Goal: Task Accomplishment & Management: Manage account settings

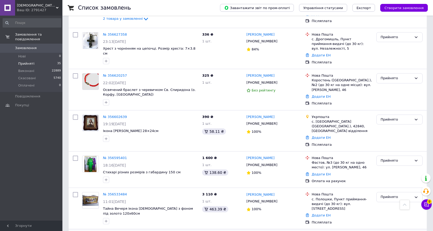
scroll to position [714, 0]
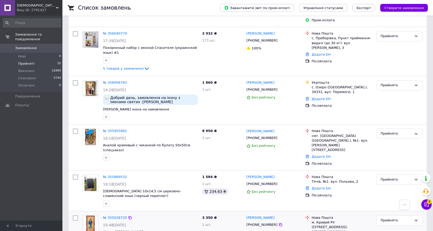
scroll to position [538, 0]
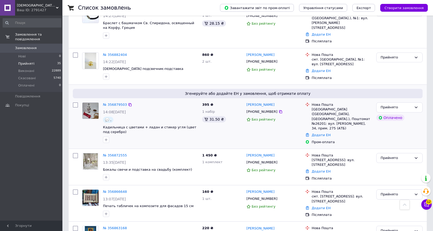
scroll to position [286, 0]
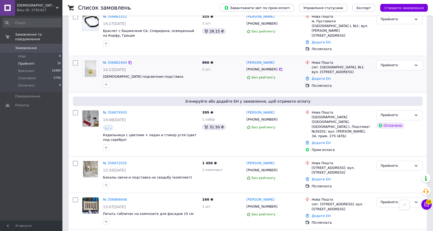
drag, startPoint x: 116, startPoint y: 99, endPoint x: 127, endPoint y: 65, distance: 36.4
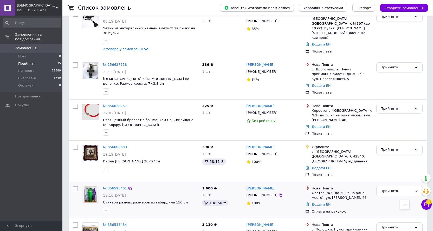
scroll to position [684, 0]
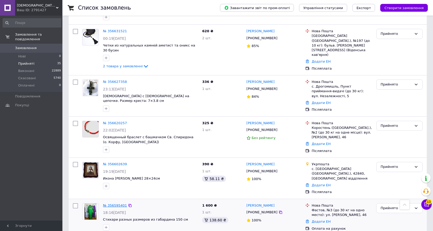
click at [113, 203] on link "№ 356595401" at bounding box center [115, 205] width 24 height 4
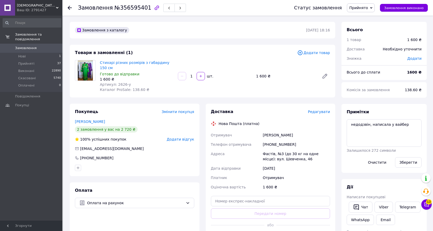
click at [319, 52] on span "Додати товар" at bounding box center [313, 53] width 33 height 6
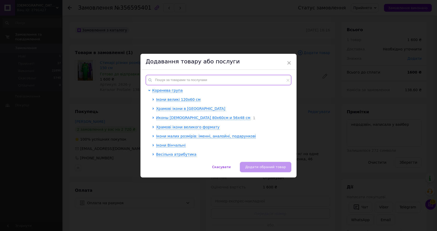
click at [163, 81] on input "text" at bounding box center [219, 80] width 146 height 10
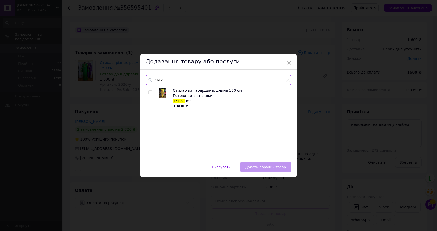
type input "16128"
click at [150, 93] on input "checkbox" at bounding box center [149, 92] width 3 height 3
checkbox input "true"
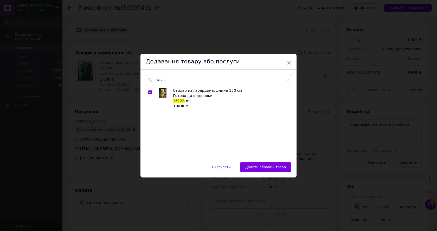
drag, startPoint x: 262, startPoint y: 165, endPoint x: 262, endPoint y: 162, distance: 3.6
click at [262, 165] on span "Додати обраний товар" at bounding box center [265, 167] width 41 height 4
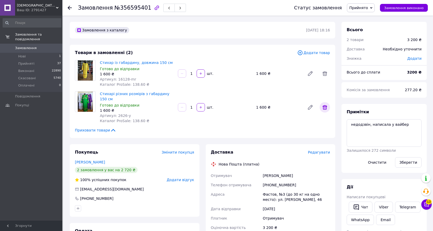
click at [325, 105] on icon at bounding box center [324, 107] width 5 height 5
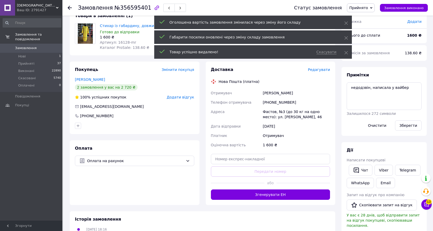
scroll to position [26, 0]
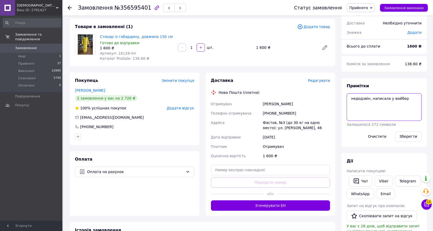
click at [408, 99] on textarea "недодзвін, написала у вайбер" at bounding box center [383, 107] width 75 height 28
type textarea "н"
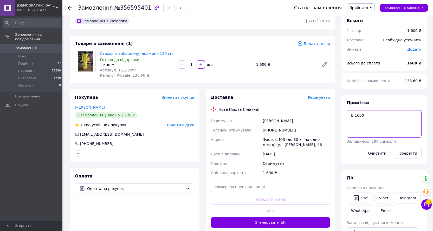
scroll to position [0, 0]
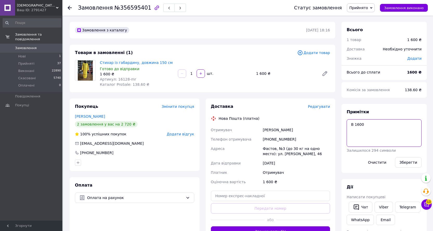
type textarea "В 1600"
drag, startPoint x: 117, startPoint y: 9, endPoint x: 142, endPoint y: 10, distance: 24.7
click at [142, 10] on span "№356595401" at bounding box center [132, 8] width 37 height 6
copy span "356595401"
click at [410, 160] on button "Зберегти" at bounding box center [408, 162] width 27 height 10
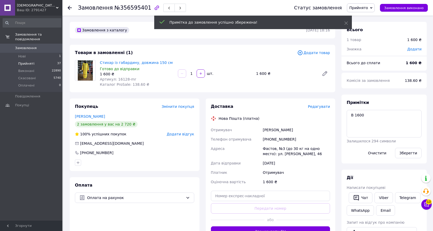
click at [25, 61] on span "Прийняті" at bounding box center [26, 63] width 16 height 5
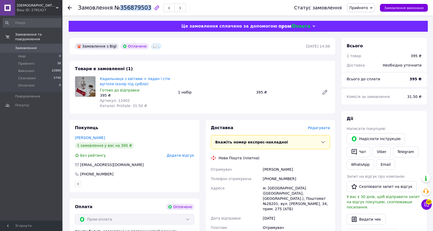
drag, startPoint x: 116, startPoint y: 8, endPoint x: 142, endPoint y: 10, distance: 26.0
click at [142, 10] on span "№356879503" at bounding box center [132, 8] width 37 height 6
copy span "356879503"
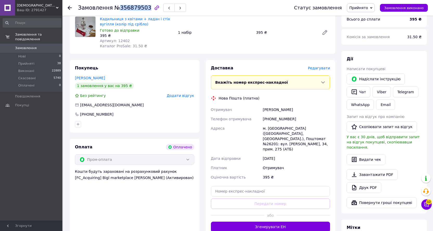
scroll to position [104, 0]
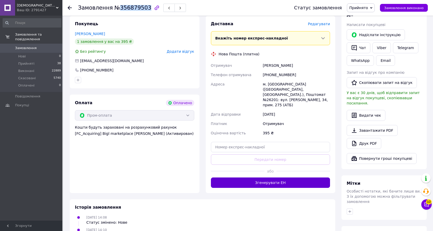
click at [276, 177] on button "Згенерувати ЕН" at bounding box center [270, 182] width 119 height 10
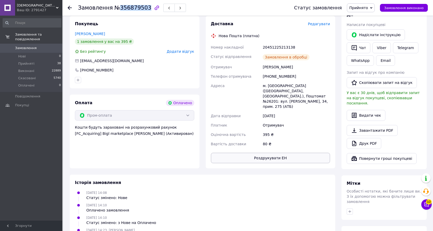
click at [264, 153] on button "Роздрукувати ЕН" at bounding box center [270, 158] width 119 height 10
click at [408, 8] on span "Замовлення виконано" at bounding box center [403, 8] width 39 height 4
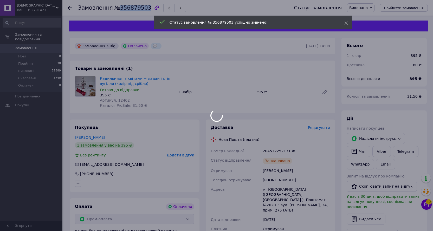
scroll to position [0, 0]
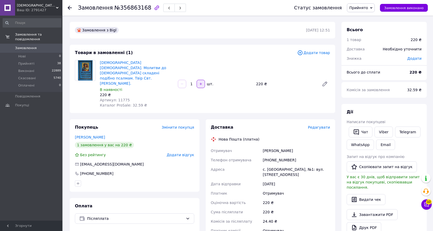
click at [200, 82] on icon "button" at bounding box center [201, 84] width 4 height 4
type input "4"
drag, startPoint x: 117, startPoint y: 8, endPoint x: 140, endPoint y: 13, distance: 23.3
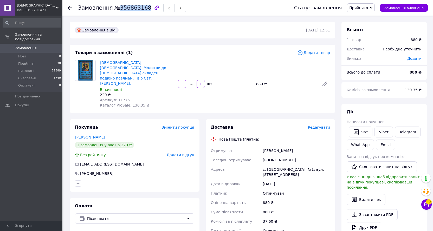
click at [140, 13] on div "Замовлення №356863168" at bounding box center [181, 8] width 206 height 16
copy span "356863168"
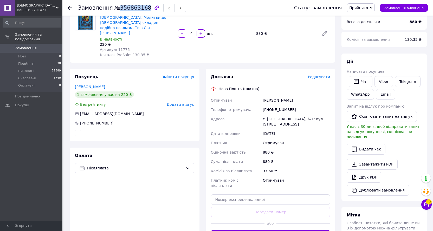
scroll to position [78, 0]
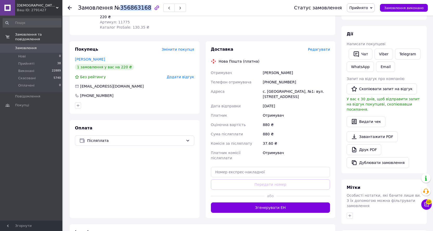
drag, startPoint x: 257, startPoint y: 193, endPoint x: 259, endPoint y: 184, distance: 8.8
click at [259, 202] on button "Згенерувати ЕН" at bounding box center [270, 207] width 119 height 10
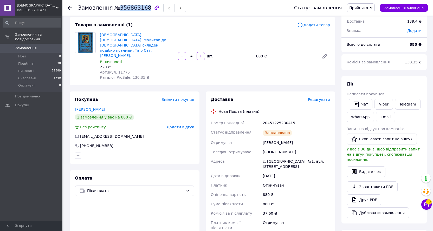
scroll to position [0, 0]
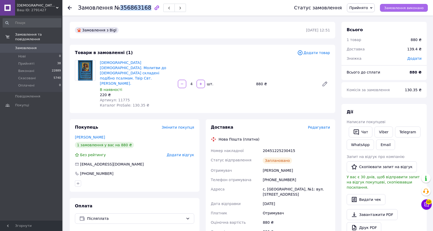
click at [410, 5] on button "Замовлення виконано" at bounding box center [404, 8] width 48 height 8
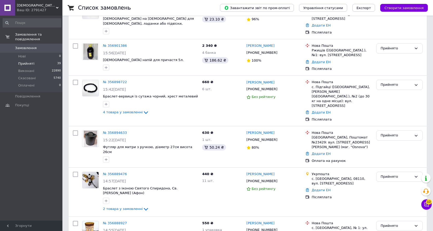
scroll to position [130, 0]
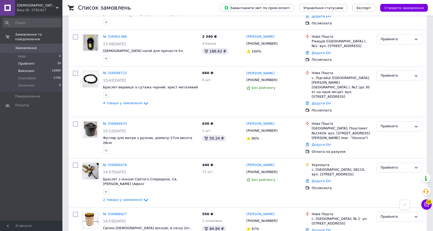
click at [26, 69] on span "Виконані" at bounding box center [26, 71] width 16 height 5
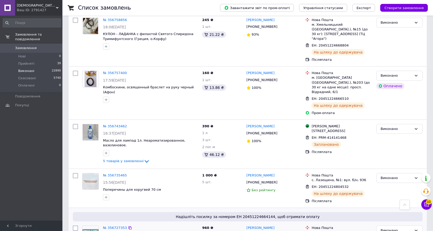
scroll to position [811, 0]
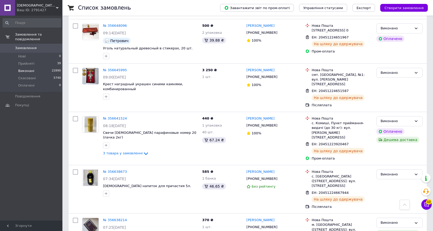
scroll to position [728, 0]
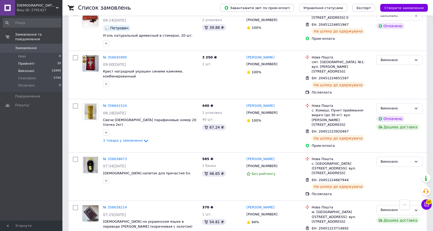
click at [25, 61] on span "Прийняті" at bounding box center [26, 63] width 16 height 5
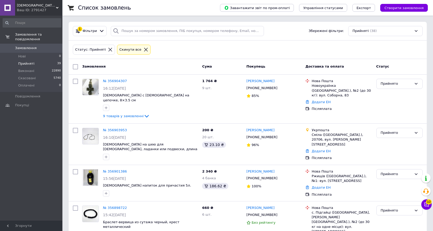
click at [143, 48] on icon at bounding box center [145, 49] width 5 height 5
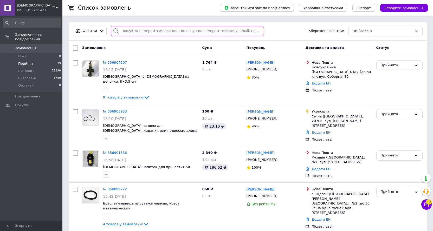
drag, startPoint x: 124, startPoint y: 31, endPoint x: 127, endPoint y: 23, distance: 7.8
click at [126, 26] on div "Фільтри Збережені фільтри: Всі (28669)" at bounding box center [248, 31] width 358 height 19
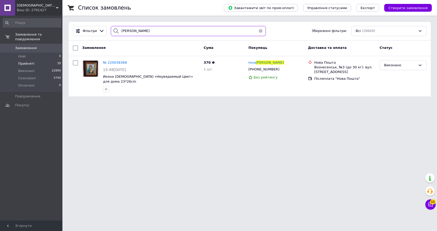
type input "малюта"
click at [258, 31] on button "button" at bounding box center [260, 31] width 10 height 10
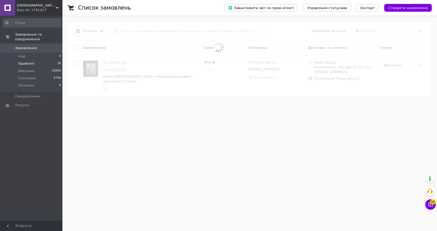
click at [129, 29] on span at bounding box center [218, 47] width 437 height 95
click at [125, 31] on span at bounding box center [218, 47] width 437 height 95
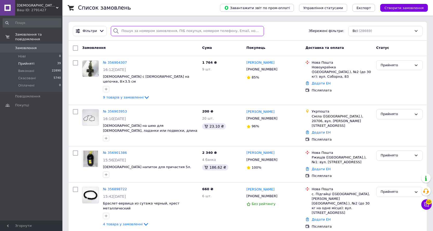
click at [136, 30] on input "search" at bounding box center [187, 31] width 153 height 10
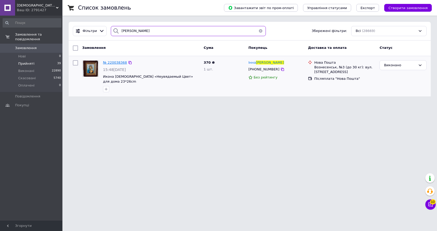
type input "малюта"
click at [119, 63] on span "№ 220038368" at bounding box center [115, 63] width 24 height 4
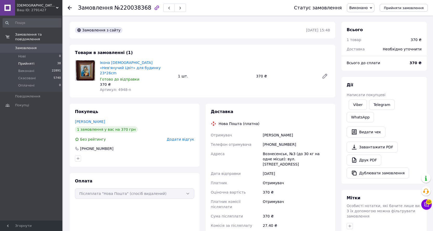
click at [28, 61] on span "Прийняті" at bounding box center [26, 63] width 16 height 5
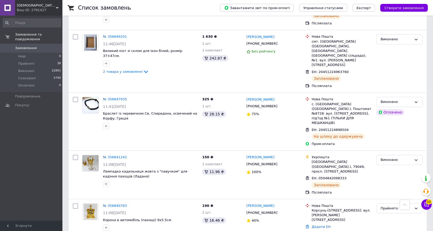
scroll to position [701, 0]
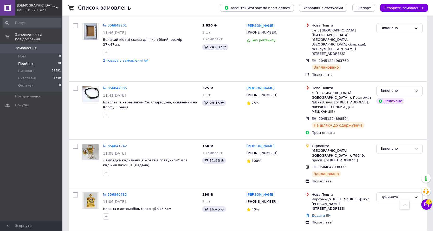
click at [23, 61] on span "Прийняті" at bounding box center [26, 63] width 16 height 5
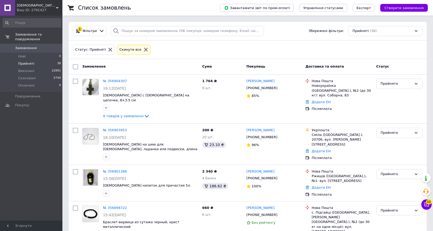
click at [143, 49] on icon at bounding box center [145, 49] width 5 height 5
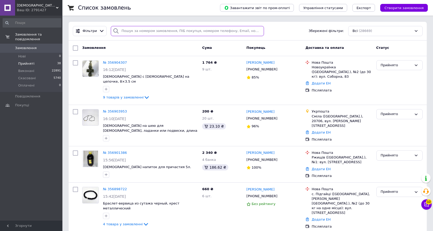
click at [126, 31] on input "search" at bounding box center [187, 31] width 153 height 10
paste input "356595401"
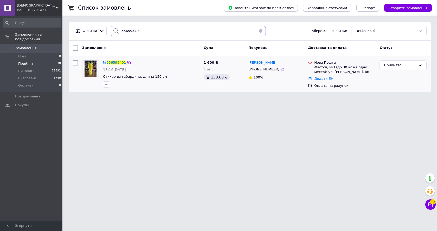
type input "356595401"
click at [115, 64] on span "356595401" at bounding box center [116, 63] width 19 height 4
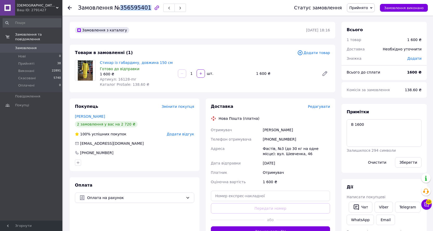
drag, startPoint x: 117, startPoint y: 8, endPoint x: 141, endPoint y: 10, distance: 24.7
click at [141, 10] on span "№356595401" at bounding box center [132, 8] width 37 height 6
copy span "356595401"
click at [70, 8] on use at bounding box center [70, 8] width 4 height 4
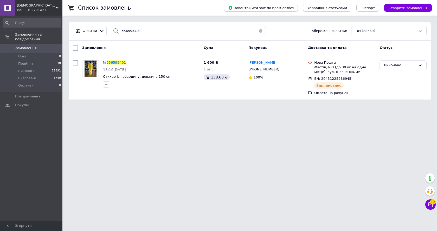
click at [259, 30] on button "button" at bounding box center [260, 31] width 10 height 10
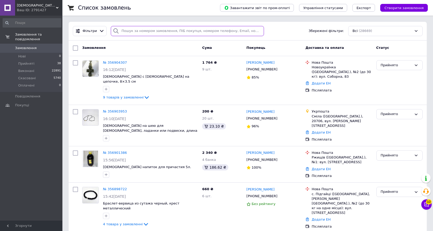
drag, startPoint x: 137, startPoint y: 31, endPoint x: 128, endPoint y: 30, distance: 9.1
paste input "356840783"
type input "356840783"
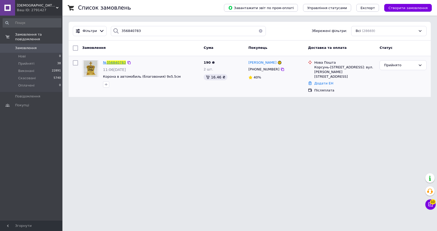
click at [114, 62] on span "356840783" at bounding box center [116, 63] width 19 height 4
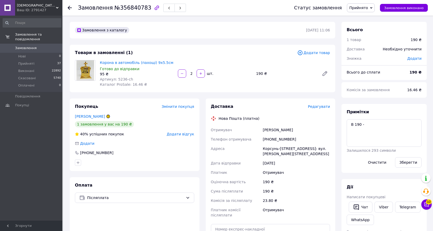
scroll to position [26, 0]
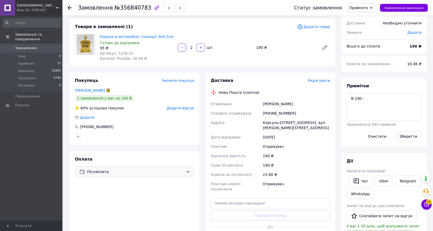
click at [180, 168] on div "Післяплата" at bounding box center [134, 172] width 119 height 10
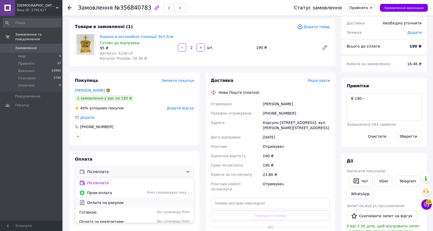
click at [111, 202] on span "Оплата на рахунок" at bounding box center [138, 202] width 103 height 5
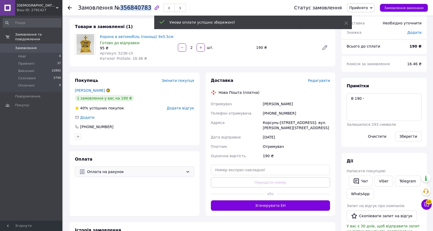
drag, startPoint x: 116, startPoint y: 8, endPoint x: 141, endPoint y: 9, distance: 25.2
click at [141, 9] on span "№356840783" at bounding box center [132, 8] width 37 height 6
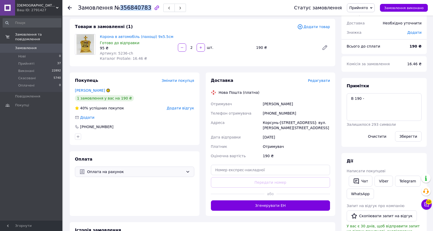
copy span "356840783"
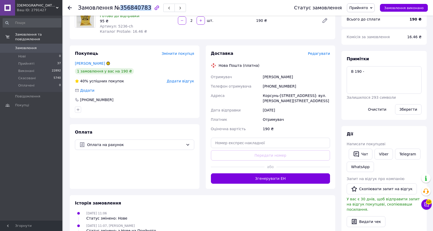
scroll to position [104, 0]
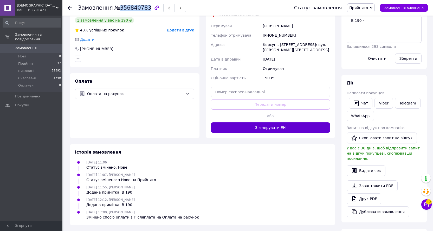
click at [272, 129] on button "Згенерувати ЕН" at bounding box center [270, 127] width 119 height 10
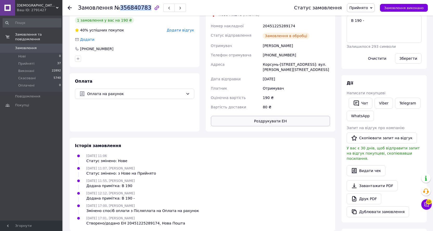
click at [269, 121] on button "Роздрукувати ЕН" at bounding box center [270, 121] width 119 height 10
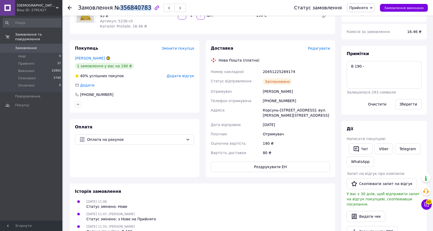
scroll to position [0, 0]
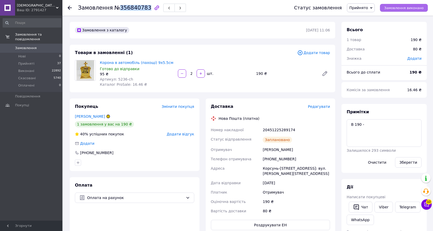
click at [407, 9] on span "Замовлення виконано" at bounding box center [403, 8] width 39 height 4
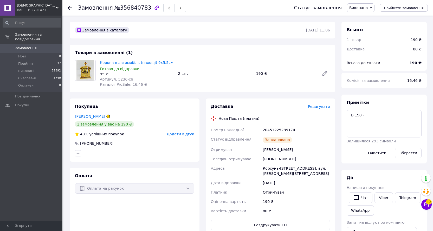
click at [70, 7] on icon at bounding box center [70, 8] width 4 height 4
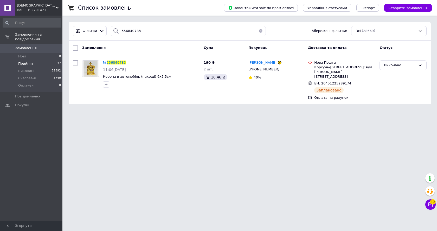
click at [28, 61] on span "Прийняті" at bounding box center [26, 63] width 16 height 5
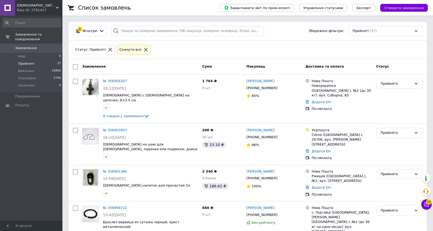
click at [25, 61] on span "Прийняті" at bounding box center [26, 63] width 16 height 5
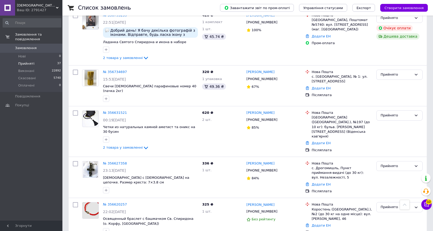
scroll to position [702, 0]
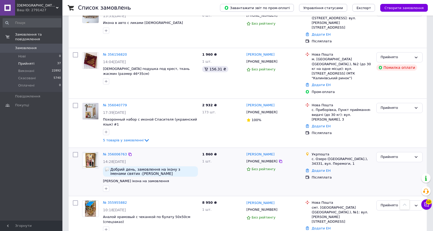
scroll to position [460, 0]
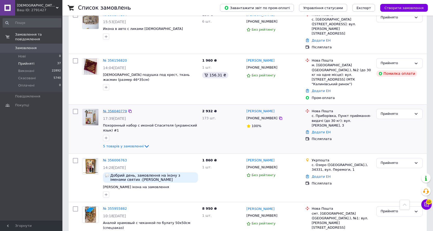
click at [115, 109] on link "№ 356040779" at bounding box center [115, 111] width 24 height 4
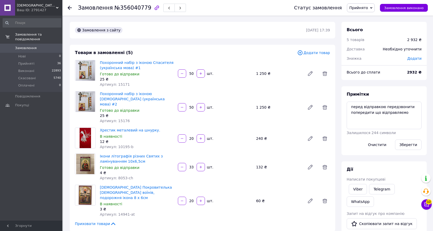
click at [320, 54] on span "Додати товар" at bounding box center [313, 53] width 33 height 6
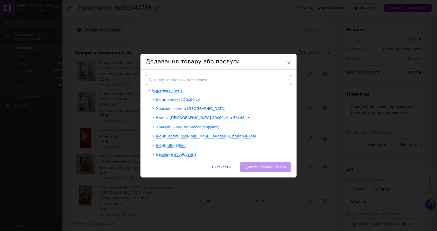
click at [173, 79] on input "text" at bounding box center [219, 80] width 146 height 10
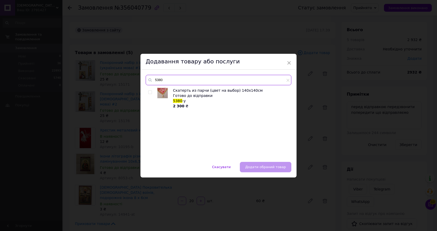
type input "5380"
click at [150, 93] on input "checkbox" at bounding box center [149, 92] width 3 height 3
checkbox input "true"
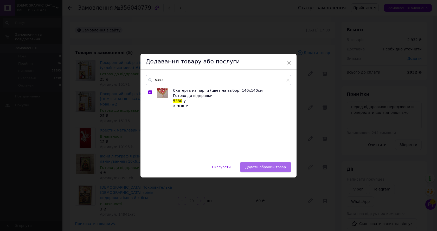
click at [277, 164] on button "Додати обраний товар" at bounding box center [265, 167] width 51 height 10
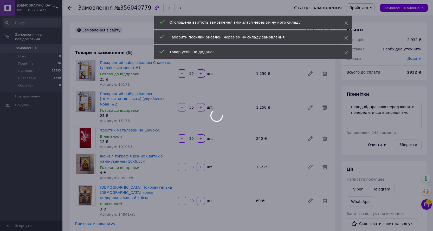
type input "1"
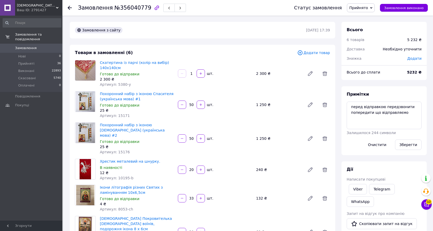
click at [310, 53] on span "Додати товар" at bounding box center [313, 53] width 33 height 6
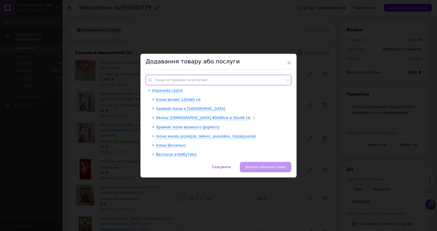
click at [162, 80] on input "text" at bounding box center [219, 80] width 146 height 10
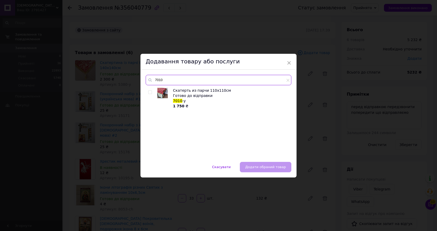
type input "7010"
click at [148, 91] on input "checkbox" at bounding box center [149, 92] width 3 height 3
checkbox input "true"
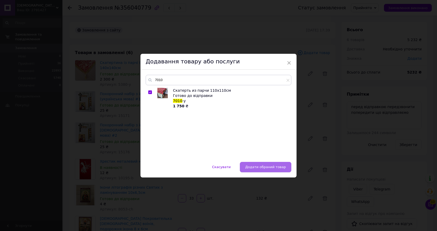
click at [266, 167] on span "Додати обраний товар" at bounding box center [265, 167] width 41 height 4
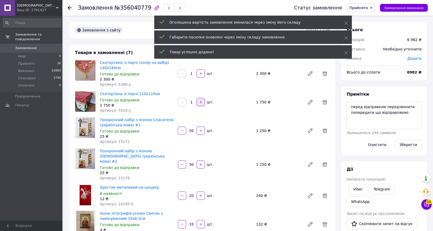
click at [200, 102] on icon "button" at bounding box center [201, 102] width 4 height 4
type input "2"
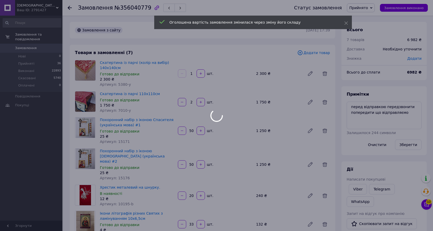
click at [407, 111] on div at bounding box center [216, 115] width 433 height 231
type input "2"
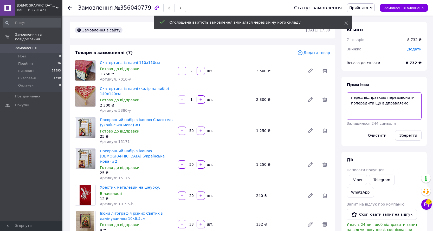
click at [405, 109] on textarea "перед відправкою передзвонити попередити що відправляємо" at bounding box center [383, 106] width 75 height 28
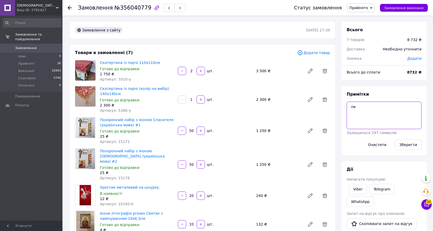
type textarea "п"
type textarea "скатертини голубі"
click at [315, 53] on span "Додати товар" at bounding box center [313, 53] width 33 height 6
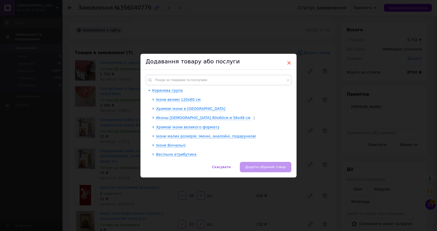
click at [287, 61] on span "×" at bounding box center [288, 62] width 5 height 9
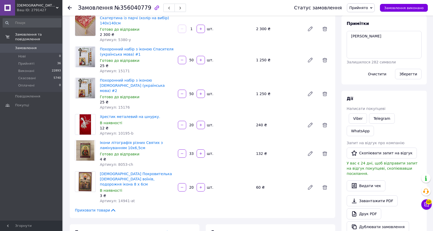
scroll to position [78, 0]
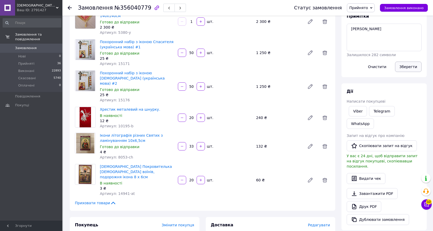
click at [409, 65] on button "Зберегти" at bounding box center [408, 67] width 27 height 10
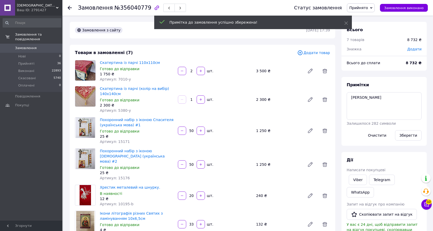
scroll to position [4, 0]
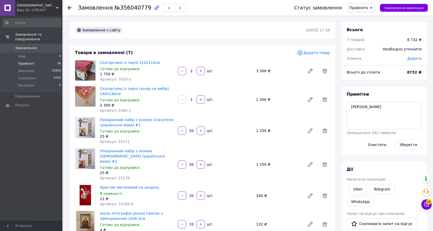
click at [28, 61] on span "Прийняті" at bounding box center [26, 63] width 16 height 5
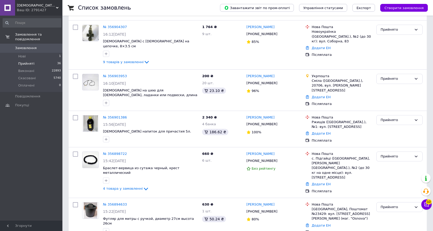
scroll to position [52, 0]
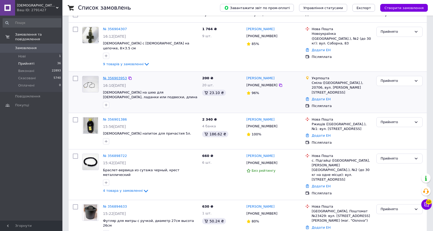
drag, startPoint x: 113, startPoint y: 72, endPoint x: 125, endPoint y: 81, distance: 14.3
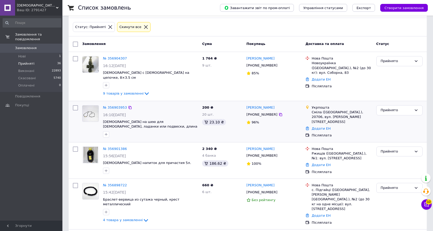
scroll to position [0, 0]
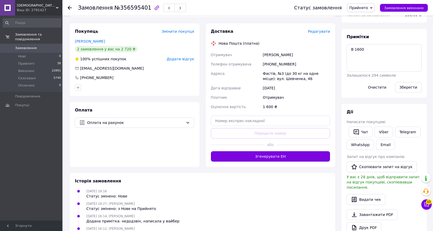
scroll to position [78, 0]
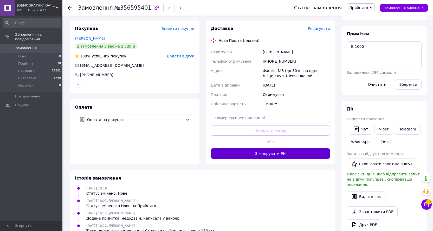
click at [262, 154] on button "Згенерувати ЕН" at bounding box center [270, 153] width 119 height 10
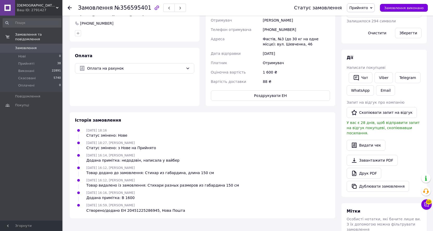
scroll to position [130, 0]
click at [264, 94] on button "Роздрукувати ЕН" at bounding box center [270, 95] width 119 height 10
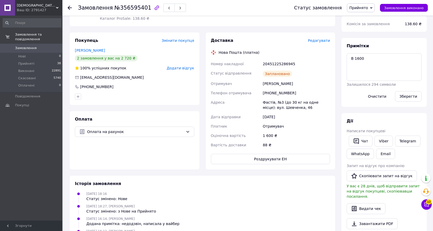
scroll to position [0, 0]
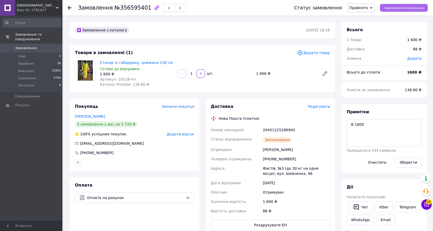
click at [404, 8] on span "Замовлення виконано" at bounding box center [403, 8] width 39 height 4
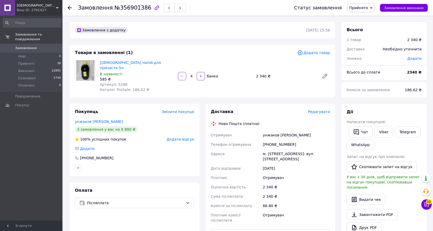
click at [67, 6] on div "Замовлення №356901386 Статус замовлення Прийнято Виконано Скасовано Оплачено За…" at bounding box center [247, 8] width 370 height 16
click at [70, 8] on use at bounding box center [70, 8] width 4 height 4
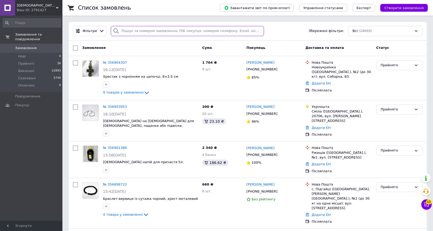
paste input "356416816"
type input "356416816"
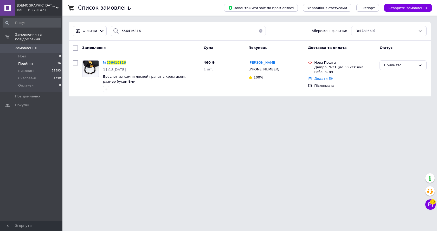
click at [26, 61] on span "Прийняті" at bounding box center [26, 63] width 16 height 5
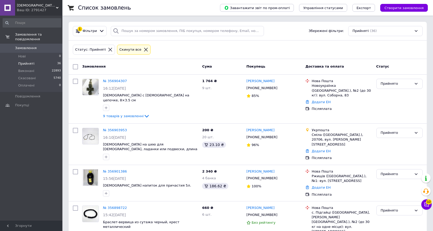
click at [144, 49] on icon at bounding box center [146, 50] width 4 height 4
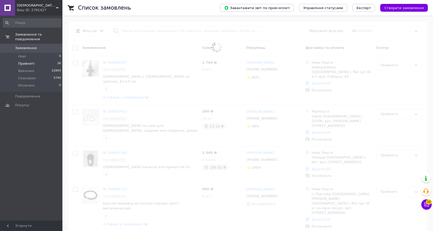
click at [124, 29] on span at bounding box center [216, 47] width 433 height 95
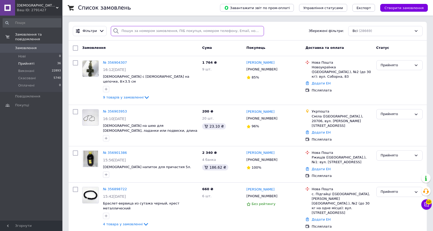
click at [125, 28] on input "search" at bounding box center [187, 31] width 153 height 10
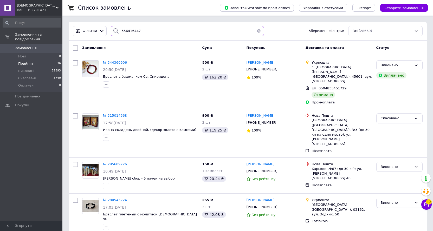
type input "356416447"
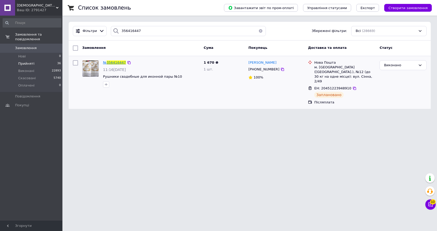
click at [114, 63] on span "356416447" at bounding box center [116, 63] width 19 height 4
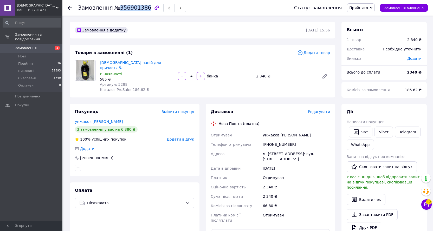
drag, startPoint x: 117, startPoint y: 8, endPoint x: 141, endPoint y: 10, distance: 24.5
click at [141, 10] on span "№356901386" at bounding box center [132, 8] width 37 height 6
copy span "356901386"
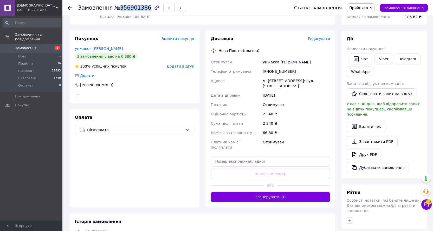
scroll to position [78, 0]
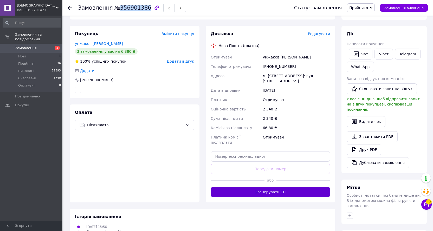
click at [271, 187] on button "Згенерувати ЕН" at bounding box center [270, 192] width 119 height 10
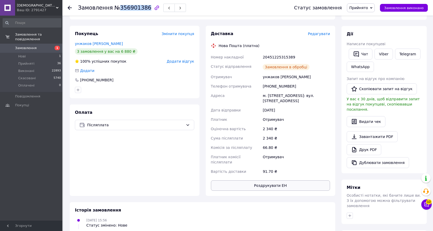
click at [263, 180] on button "Роздрукувати ЕН" at bounding box center [270, 185] width 119 height 10
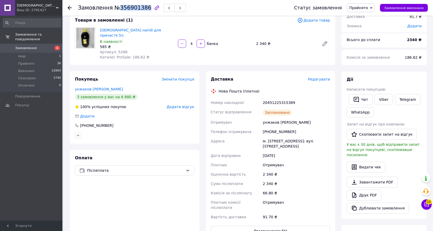
scroll to position [0, 0]
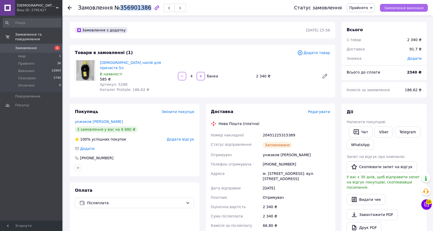
click at [408, 9] on span "Замовлення виконано" at bounding box center [403, 8] width 39 height 4
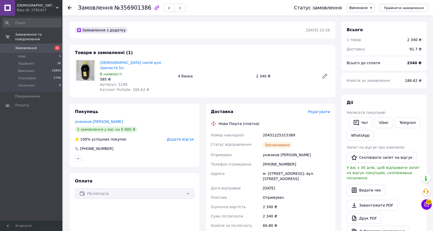
click at [202, 48] on div "Товари в замовленні (1) Церковний напій для причастя 5л. В наявності 585 ₴ Арти…" at bounding box center [202, 71] width 265 height 53
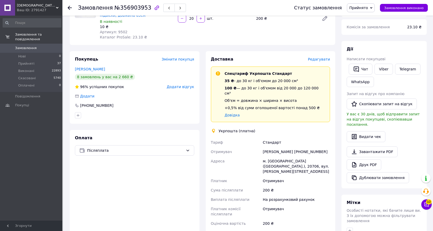
scroll to position [78, 0]
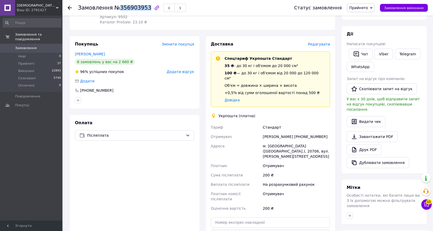
drag, startPoint x: 116, startPoint y: 9, endPoint x: 141, endPoint y: 12, distance: 25.4
click at [141, 12] on div "Замовлення №356903953" at bounding box center [181, 8] width 206 height 16
copy span "356903953"
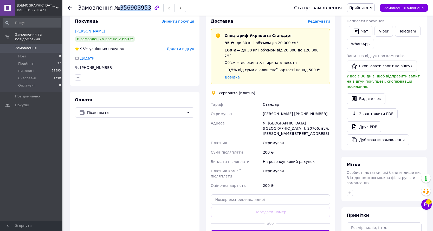
scroll to position [104, 0]
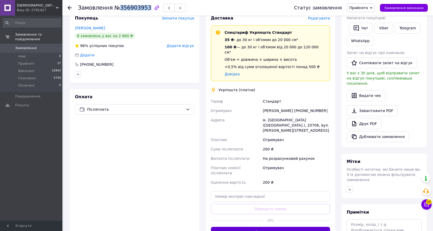
click at [279, 227] on button "Створити ярлик" at bounding box center [270, 232] width 119 height 10
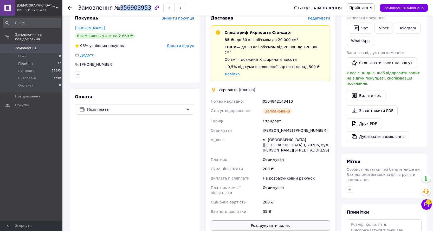
click at [271, 220] on button "Роздрукувати ярлик" at bounding box center [270, 225] width 119 height 10
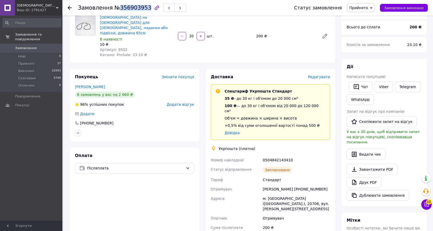
scroll to position [0, 0]
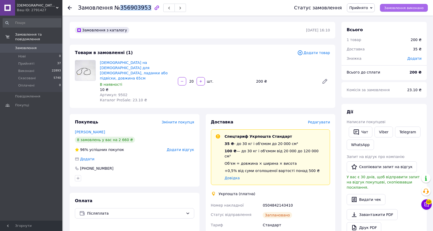
click at [406, 7] on span "Замовлення виконано" at bounding box center [403, 8] width 39 height 4
